Goal: Information Seeking & Learning: Learn about a topic

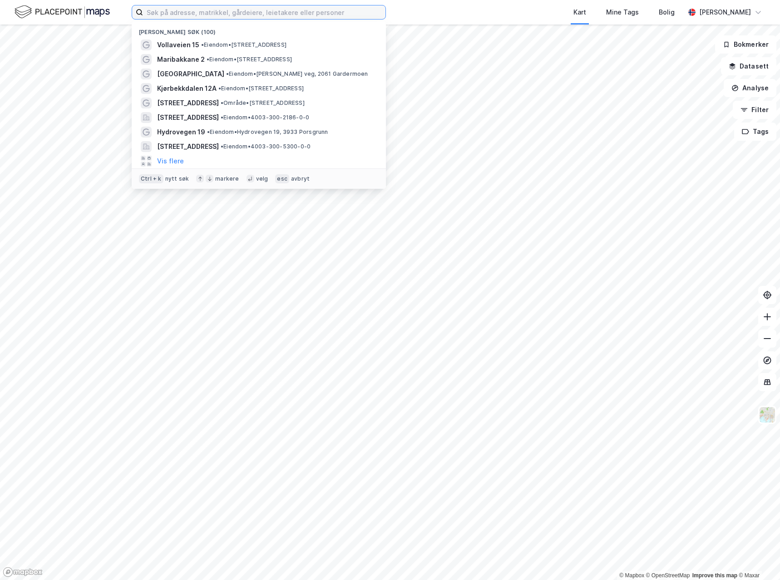
click at [155, 12] on input at bounding box center [264, 12] width 242 height 14
paste input "[STREET_ADDRESS]"
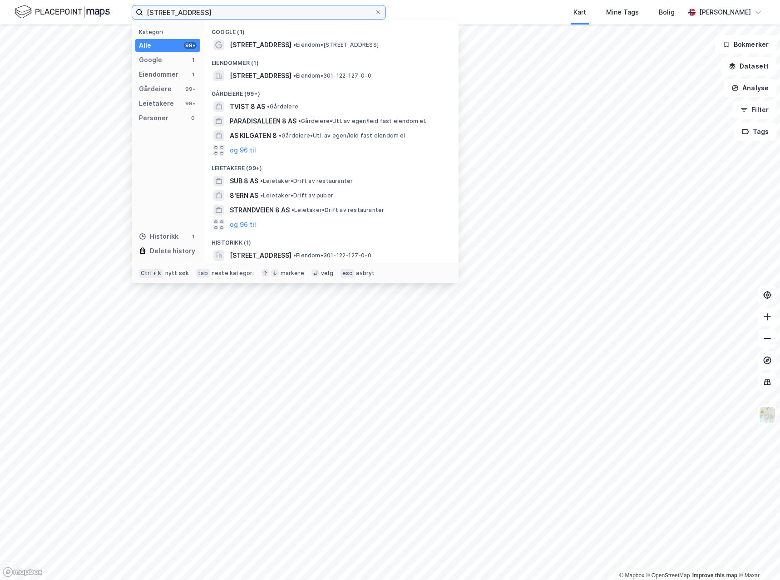
type input "[STREET_ADDRESS]"
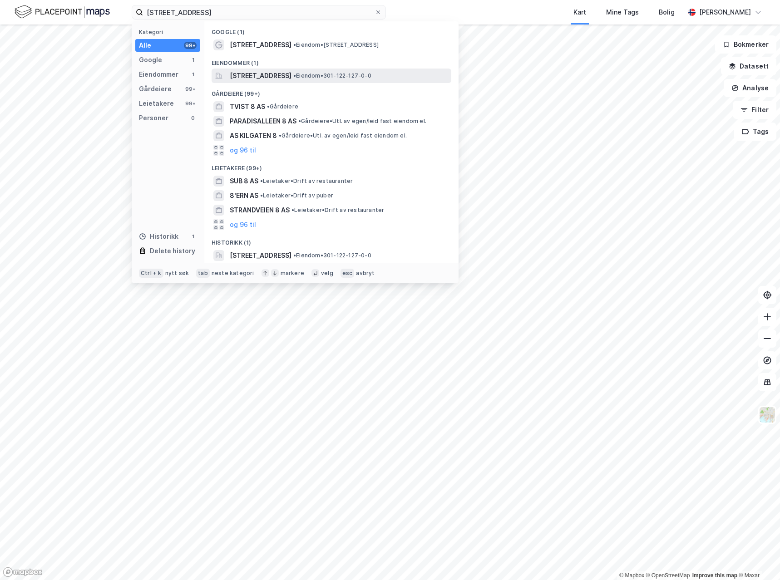
click at [260, 72] on span "[STREET_ADDRESS]" at bounding box center [261, 75] width 62 height 11
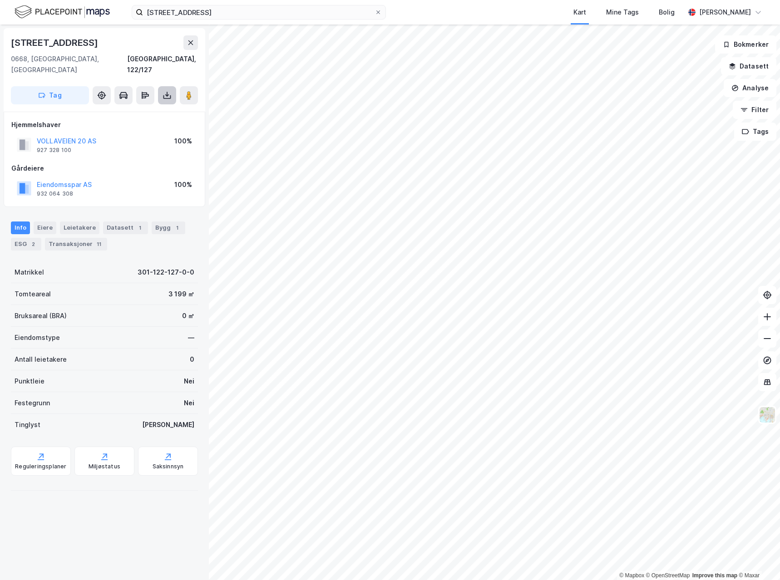
click at [163, 91] on icon at bounding box center [167, 95] width 9 height 9
click at [123, 110] on div "Last ned grunnbok" at bounding box center [122, 113] width 53 height 7
click at [63, 222] on div "Leietakere" at bounding box center [79, 228] width 39 height 13
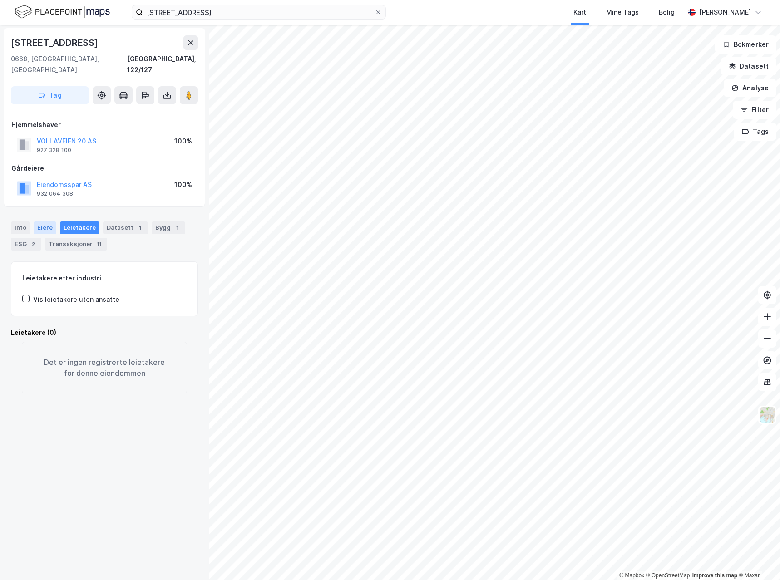
click at [41, 222] on div "Eiere" at bounding box center [45, 228] width 23 height 13
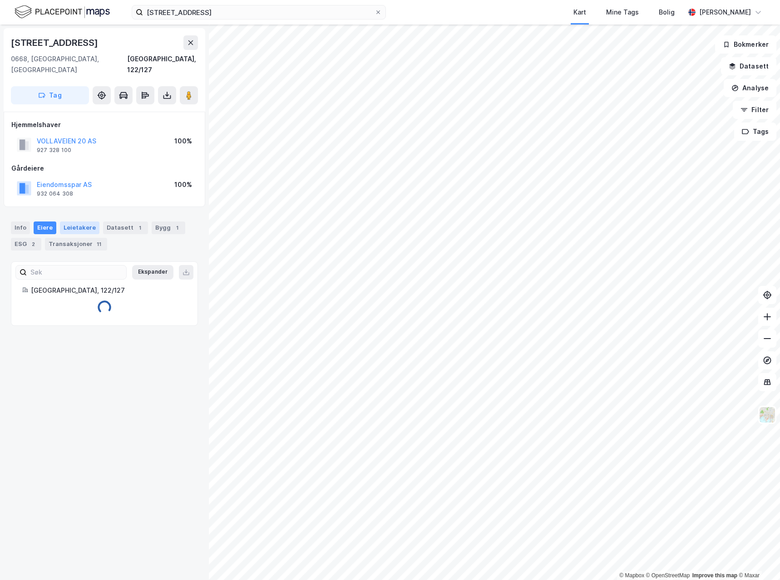
click at [72, 222] on div "Leietakere" at bounding box center [79, 228] width 39 height 13
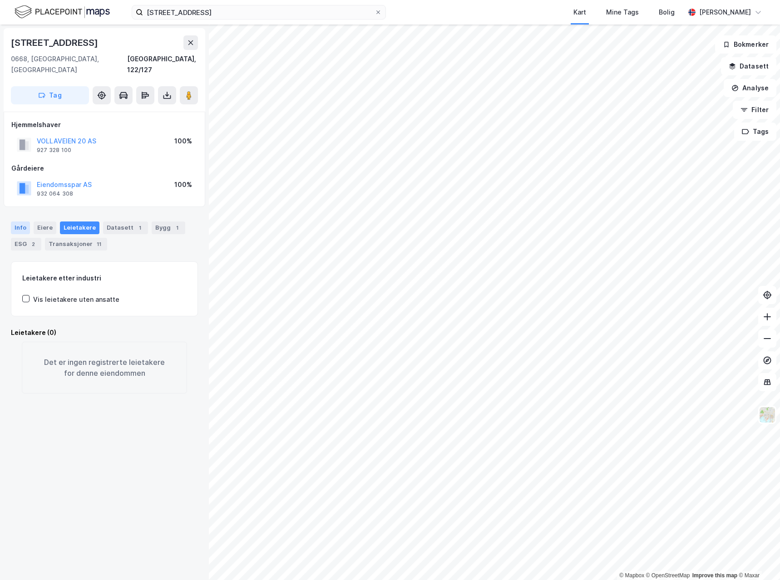
click at [18, 222] on div "Info" at bounding box center [20, 228] width 19 height 13
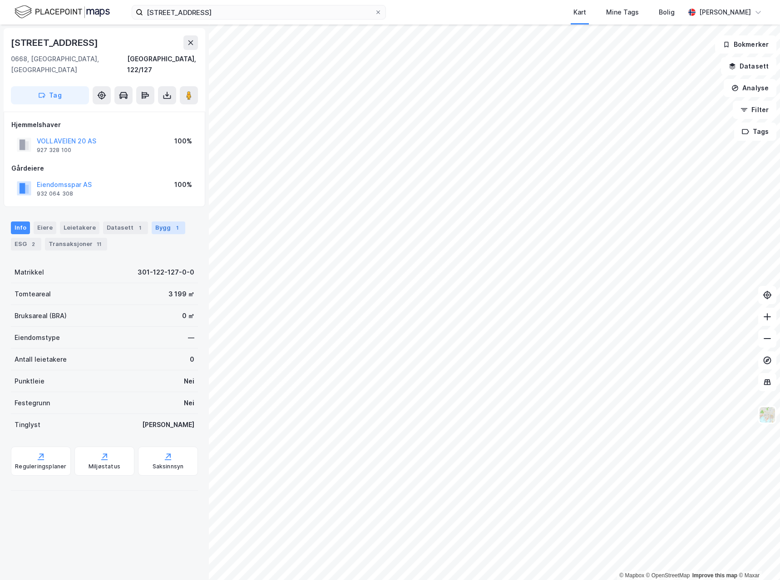
click at [152, 222] on div "Bygg 1" at bounding box center [169, 228] width 34 height 13
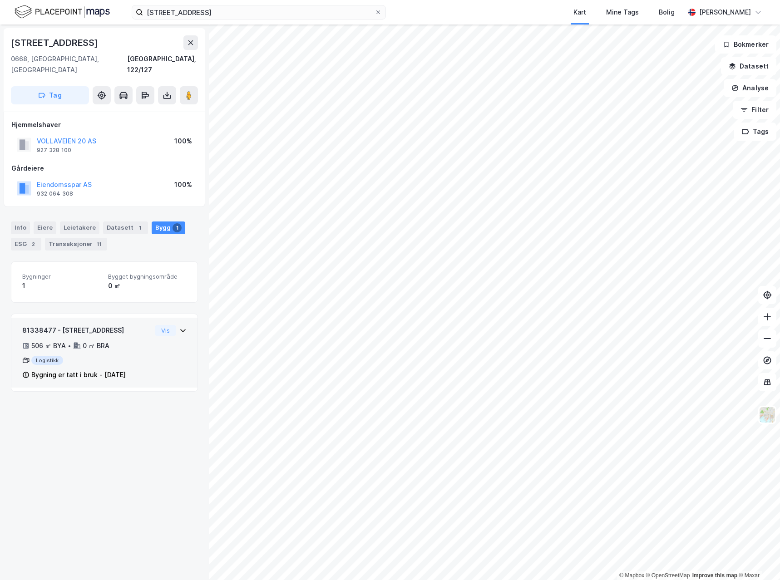
click at [179, 327] on icon at bounding box center [182, 330] width 7 height 7
click at [127, 222] on div "Datasett 1" at bounding box center [125, 228] width 45 height 13
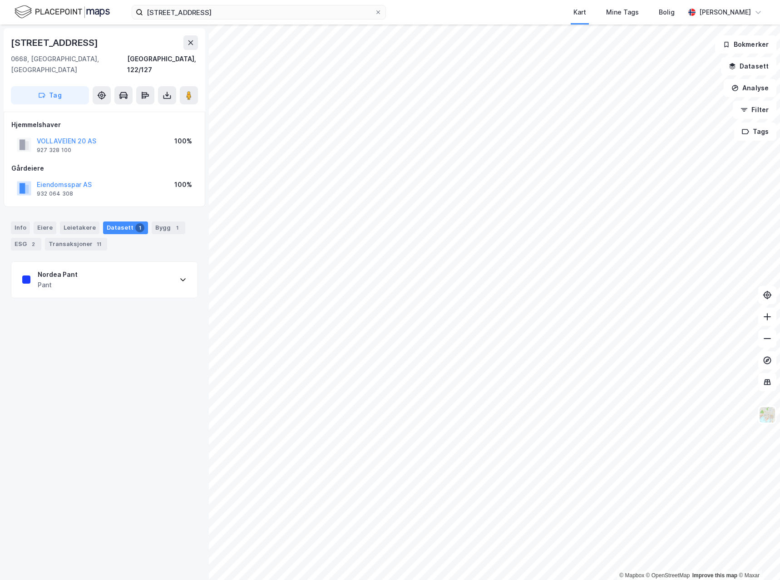
click at [172, 272] on div "Nordea Pant Pant" at bounding box center [104, 280] width 186 height 36
